Goal: Transaction & Acquisition: Purchase product/service

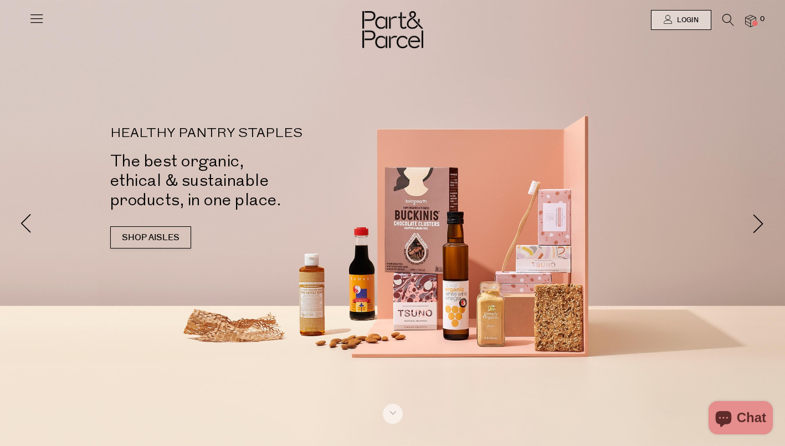
click at [58, 335] on div at bounding box center [392, 223] width 785 height 446
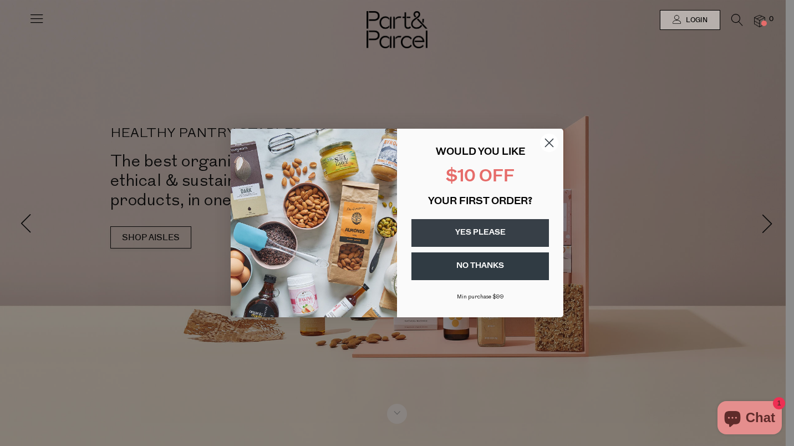
click at [554, 141] on circle "Close dialog" at bounding box center [549, 143] width 18 height 18
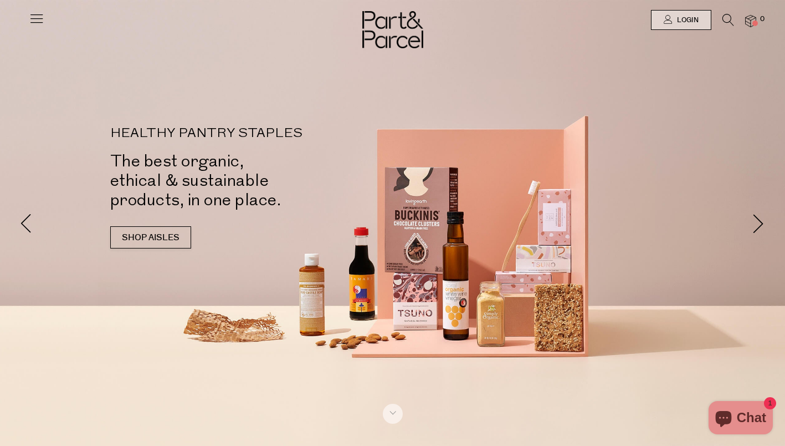
click at [165, 234] on link "SHOP AISLES" at bounding box center [150, 237] width 81 height 22
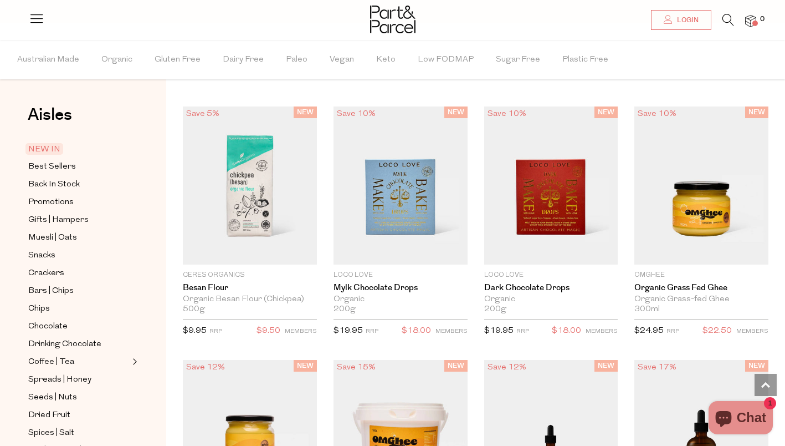
scroll to position [901, 0]
click at [55, 325] on span "Chocolate" at bounding box center [47, 326] width 39 height 13
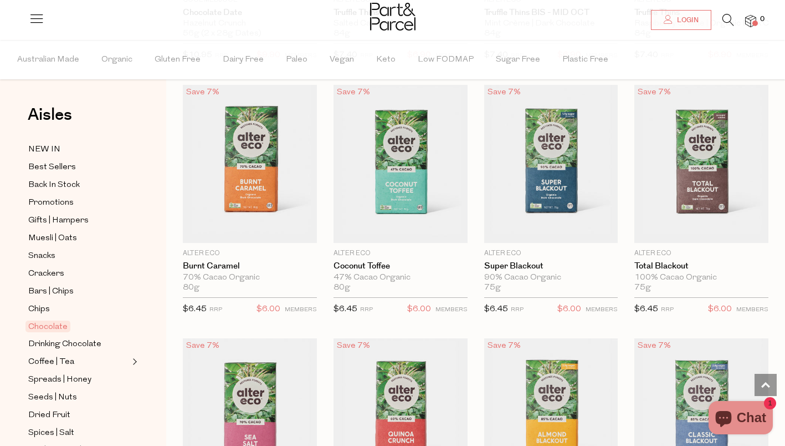
scroll to position [1088, 0]
